Goal: Task Accomplishment & Management: Use online tool/utility

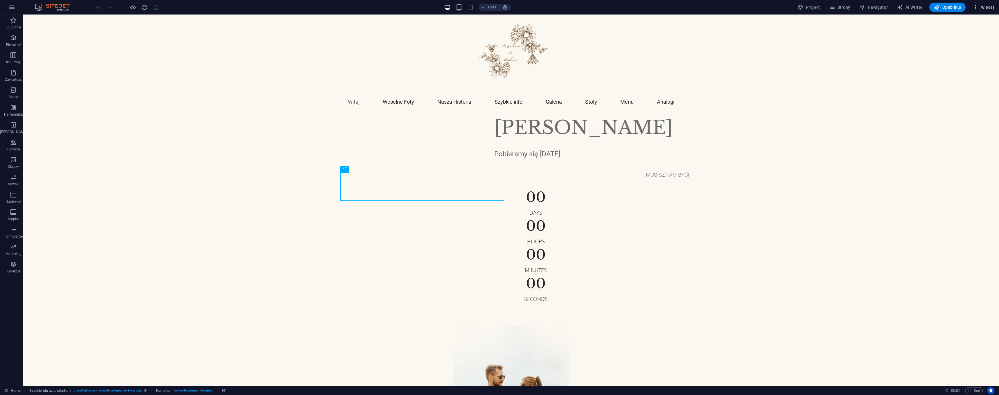
click at [985, 8] on span "Więcej" at bounding box center [983, 7] width 21 height 6
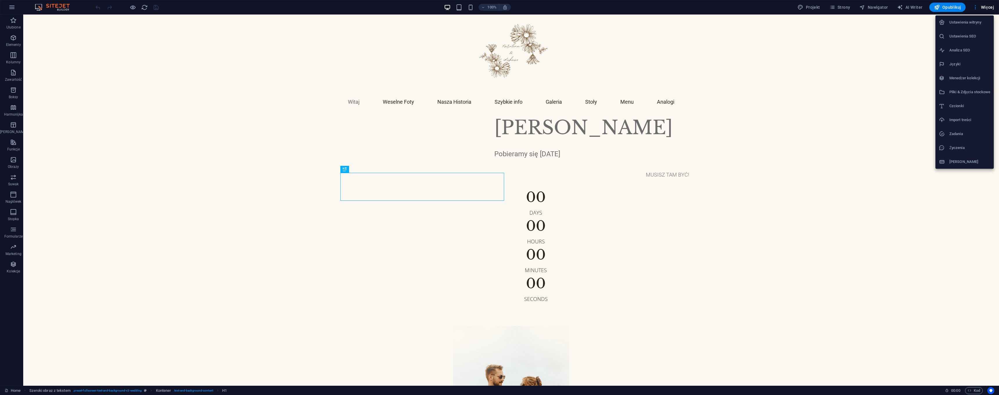
click at [840, 8] on div at bounding box center [499, 197] width 999 height 395
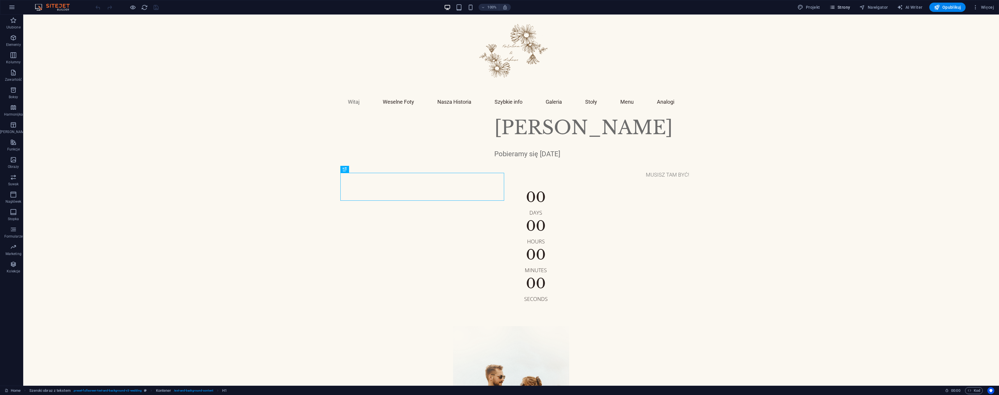
click at [840, 9] on span "Strony" at bounding box center [840, 7] width 21 height 6
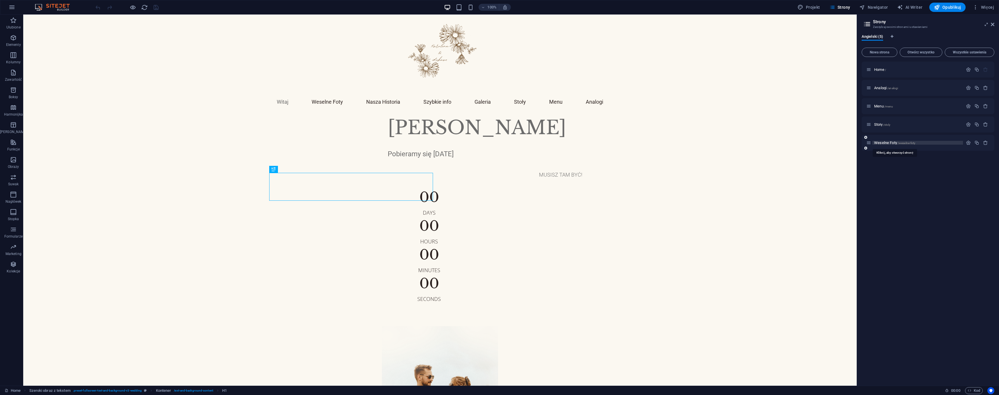
click at [888, 144] on span "Weselne Foty /weselne-foty" at bounding box center [894, 143] width 41 height 4
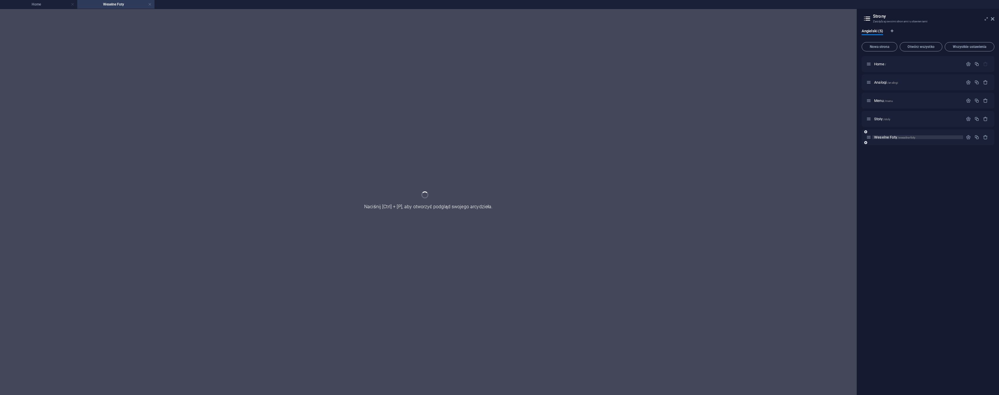
click at [888, 144] on div "Weselne Foty /weselne-foty" at bounding box center [928, 137] width 133 height 16
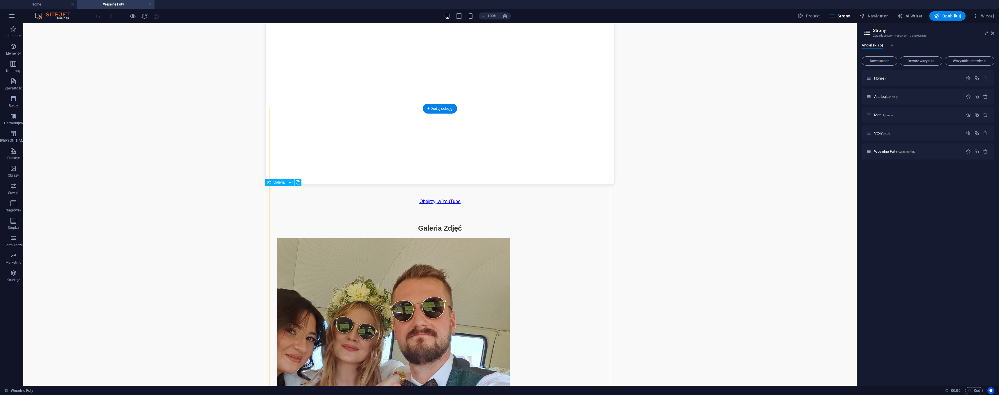
scroll to position [453, 0]
click at [321, 238] on li at bounding box center [393, 355] width 232 height 234
select select "4"
select select "px"
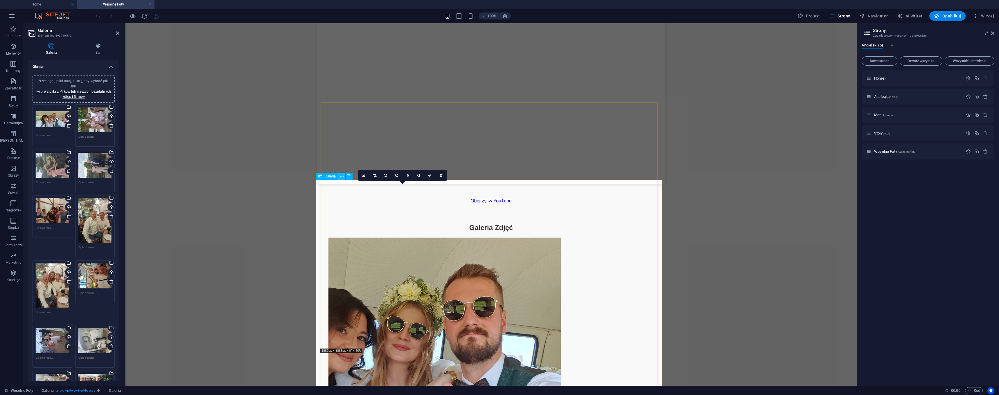
click at [340, 176] on button at bounding box center [341, 176] width 7 height 7
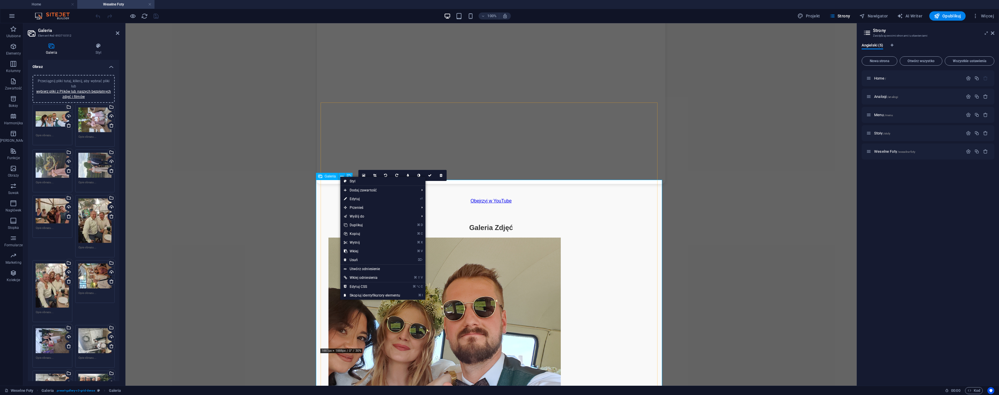
click at [328, 176] on span "Galeria" at bounding box center [330, 176] width 11 height 3
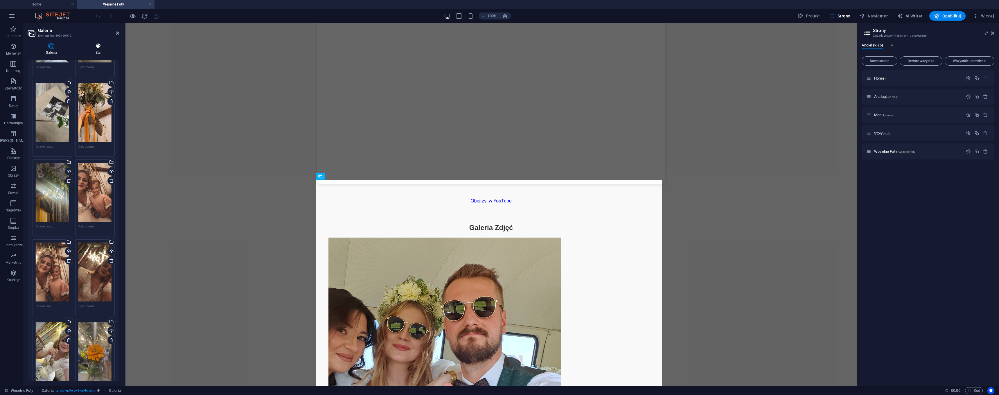
scroll to position [1777, 0]
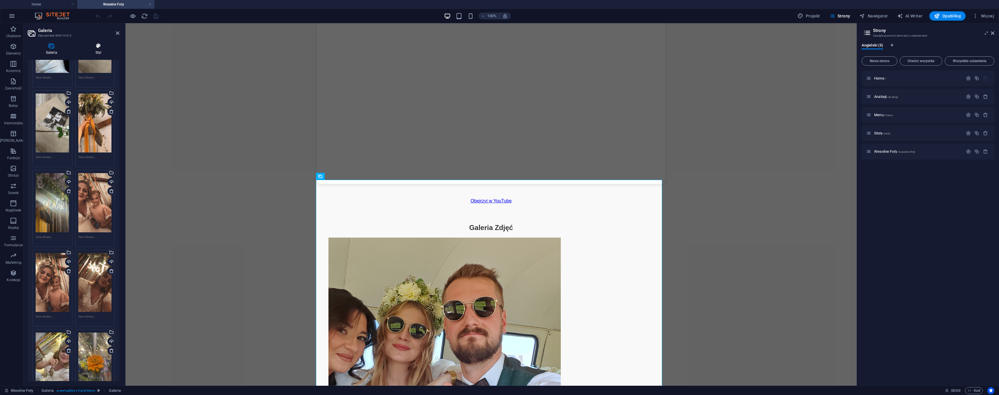
click at [95, 49] on h4 "Styl" at bounding box center [99, 49] width 42 height 12
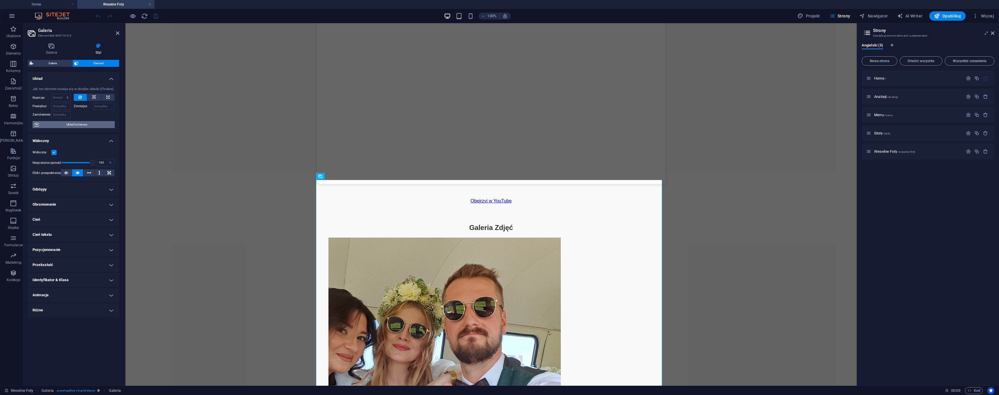
click at [71, 127] on span "Układ kontenera" at bounding box center [77, 124] width 72 height 7
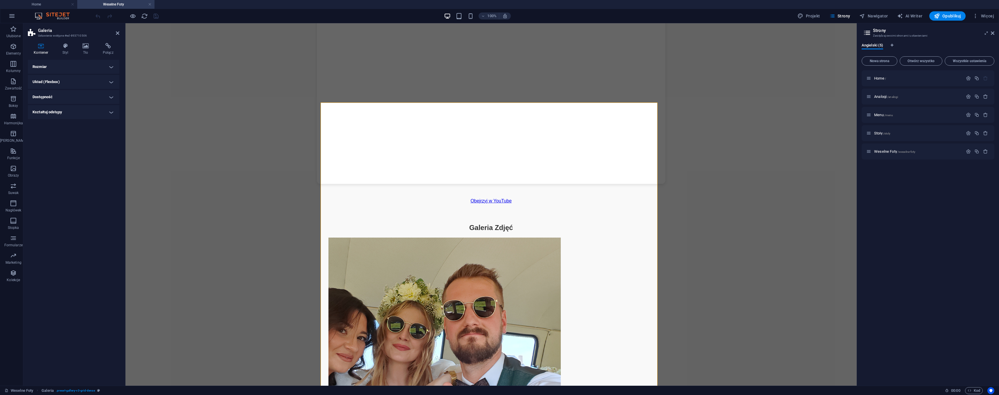
click at [91, 86] on h4 "Układ (Flexbox)" at bounding box center [74, 82] width 92 height 14
click at [91, 85] on h4 "Układ (Flexbox)" at bounding box center [74, 80] width 92 height 10
click at [87, 100] on h4 "Dostępność" at bounding box center [74, 97] width 92 height 14
click at [87, 101] on div "ARIA pomaga technologiom wspomagającym (takim jak czytniki ekranu) zrozumieć ro…" at bounding box center [74, 122] width 92 height 42
click at [77, 147] on h4 "Kształtuj odstępy" at bounding box center [74, 151] width 92 height 14
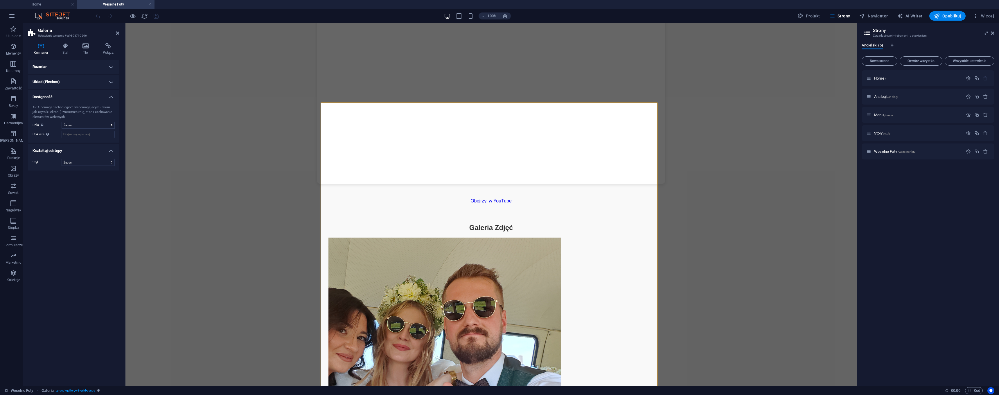
click at [84, 81] on h4 "Układ (Flexbox)" at bounding box center [74, 82] width 92 height 14
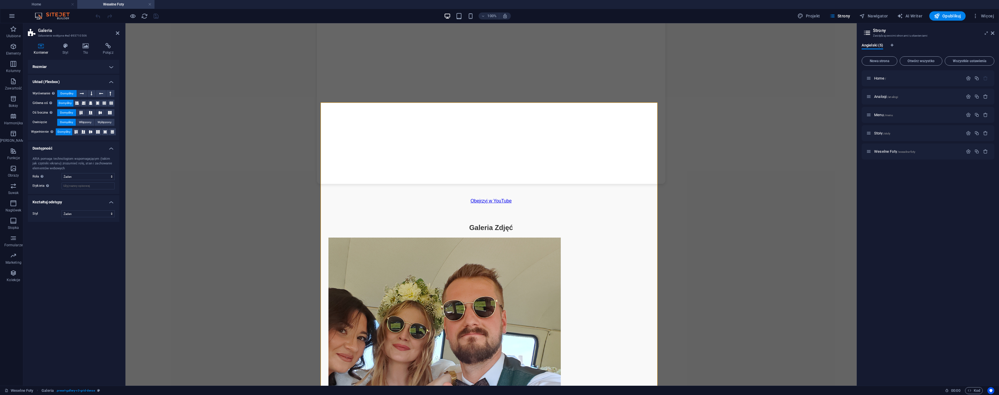
click at [85, 68] on h4 "Rozmiar" at bounding box center [74, 67] width 92 height 14
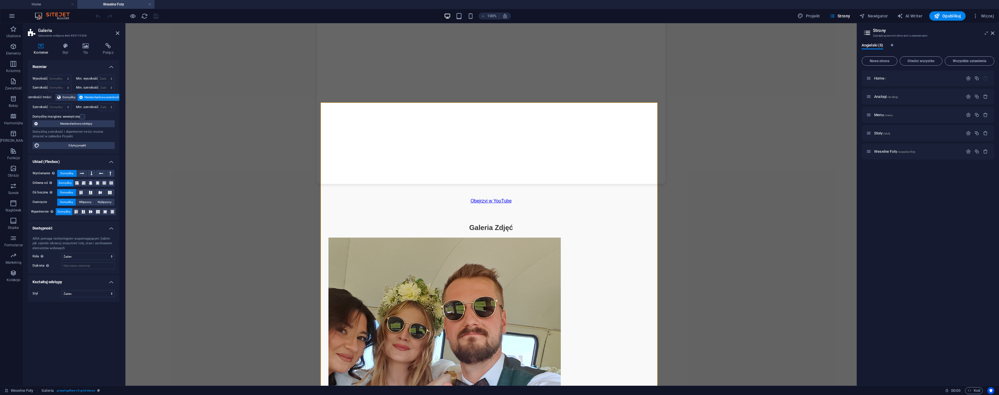
click at [119, 34] on aside "Galeria Ustawienie wstępne #ed-893710506 Kontener Styl Tło Połącz Rozmiar Wysok…" at bounding box center [74, 204] width 102 height 363
click at [118, 34] on icon at bounding box center [117, 33] width 3 height 5
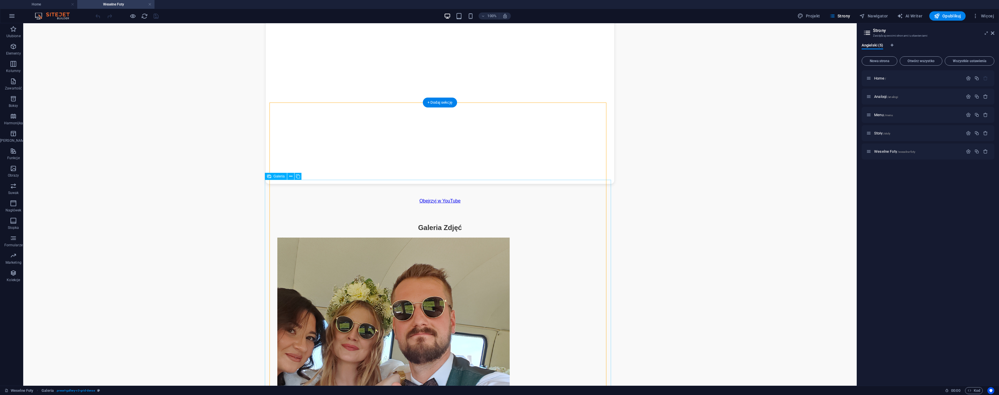
click at [308, 238] on li at bounding box center [393, 355] width 232 height 234
select select "4"
select select "px"
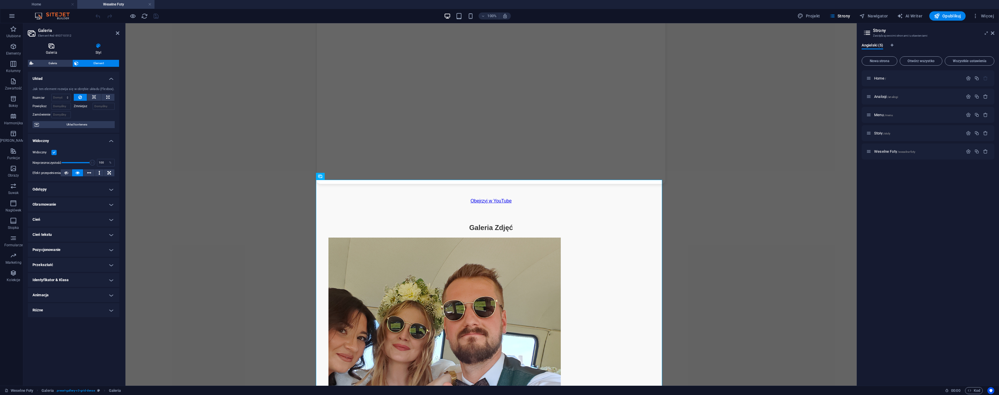
click at [50, 46] on icon at bounding box center [51, 46] width 47 height 6
